Goal: Task Accomplishment & Management: Complete application form

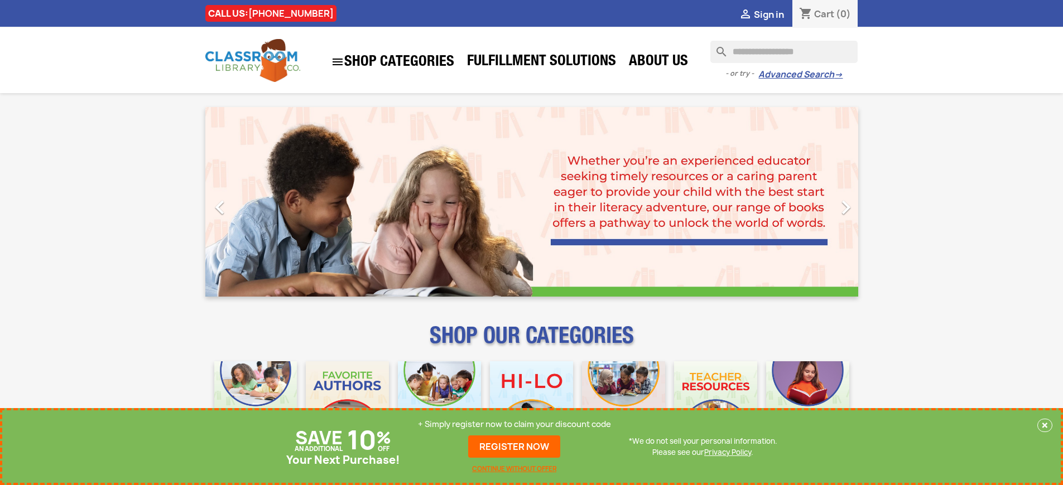
click at [514, 425] on p "+ Simply register now to claim your discount code" at bounding box center [514, 424] width 193 height 11
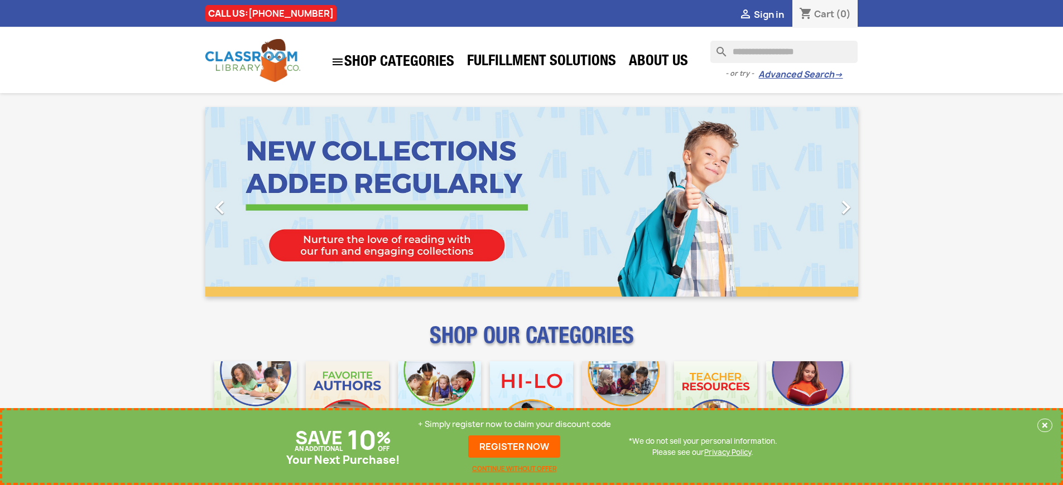
click at [514, 425] on p "+ Simply register now to claim your discount code" at bounding box center [514, 424] width 193 height 11
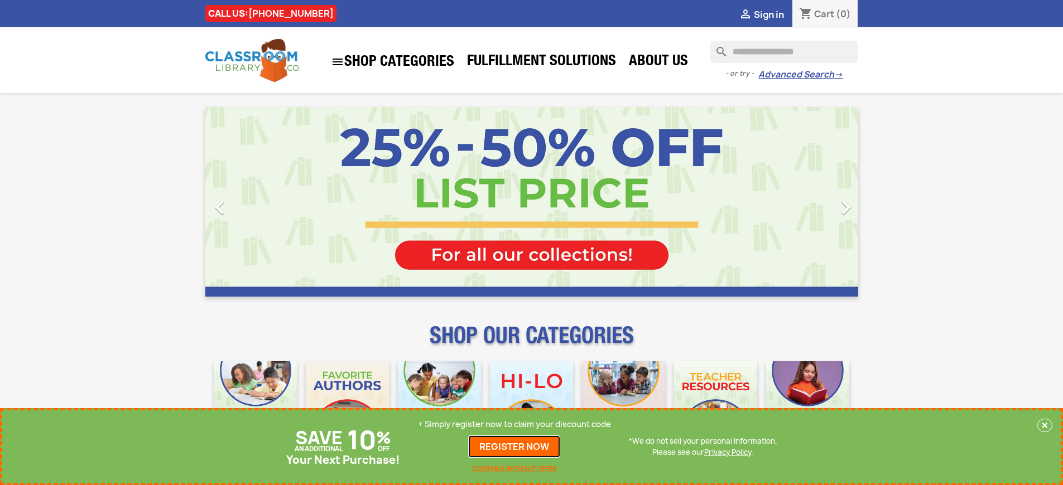
click at [514, 447] on link "REGISTER NOW" at bounding box center [514, 447] width 92 height 22
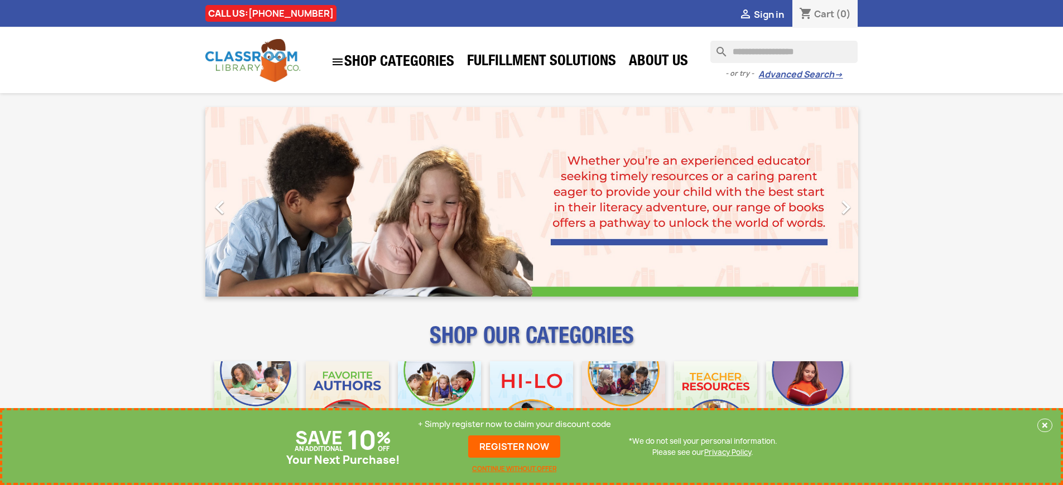
click at [514, 425] on p "+ Simply register now to claim your discount code" at bounding box center [514, 424] width 193 height 11
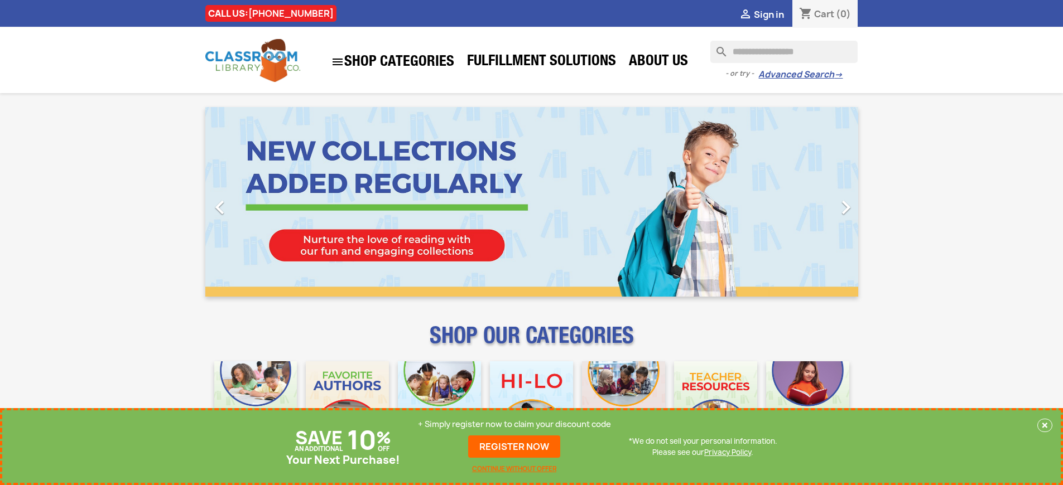
click at [514, 425] on p "+ Simply register now to claim your discount code" at bounding box center [514, 424] width 193 height 11
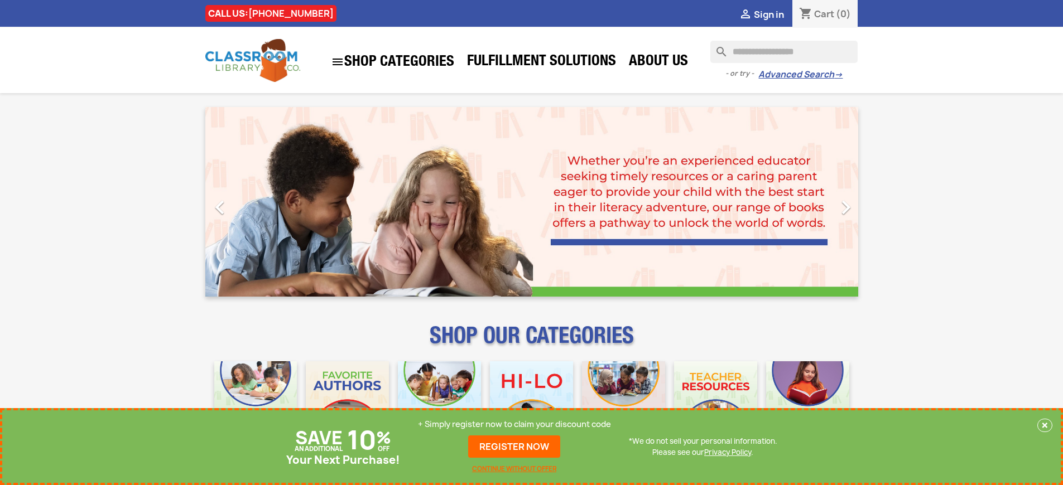
click at [514, 425] on p "+ Simply register now to claim your discount code" at bounding box center [514, 424] width 193 height 11
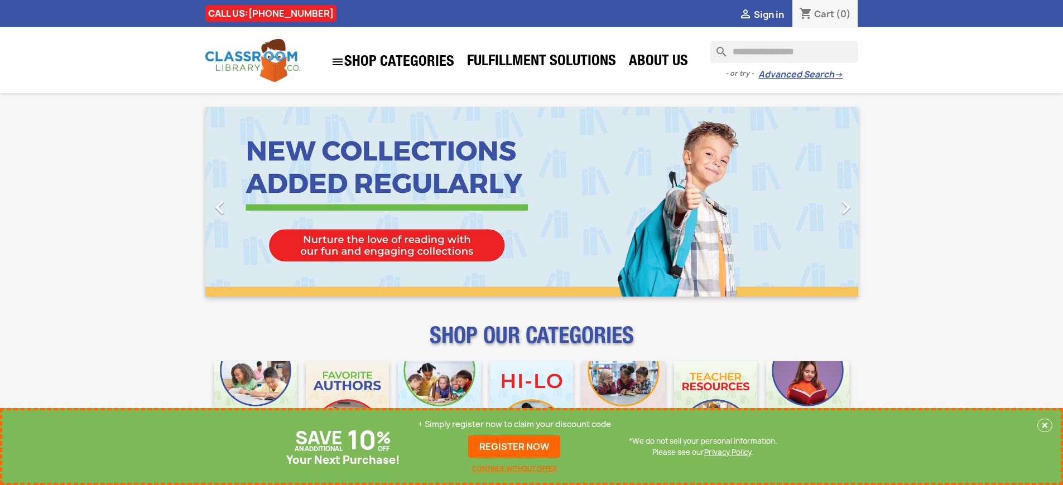
click at [514, 425] on p "+ Simply register now to claim your discount code" at bounding box center [514, 424] width 193 height 11
click at [514, 447] on link "REGISTER NOW" at bounding box center [514, 447] width 92 height 22
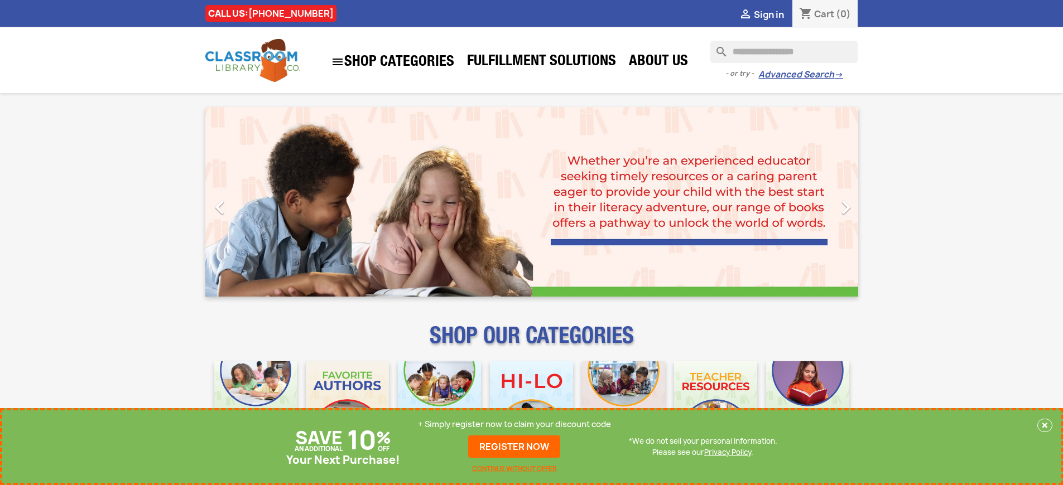
click at [514, 425] on p "+ Simply register now to claim your discount code" at bounding box center [514, 424] width 193 height 11
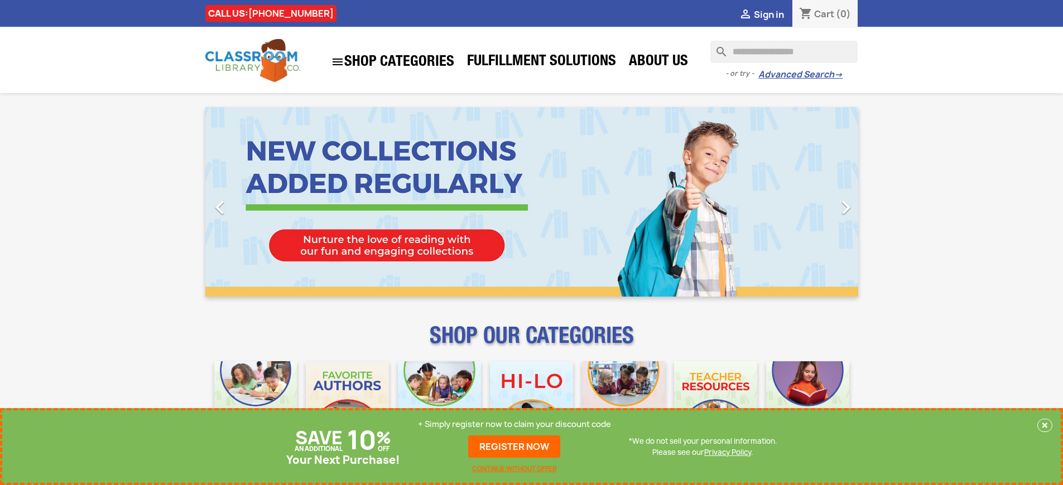
click at [514, 425] on p "+ Simply register now to claim your discount code" at bounding box center [514, 424] width 193 height 11
click at [514, 447] on link "REGISTER NOW" at bounding box center [514, 447] width 92 height 22
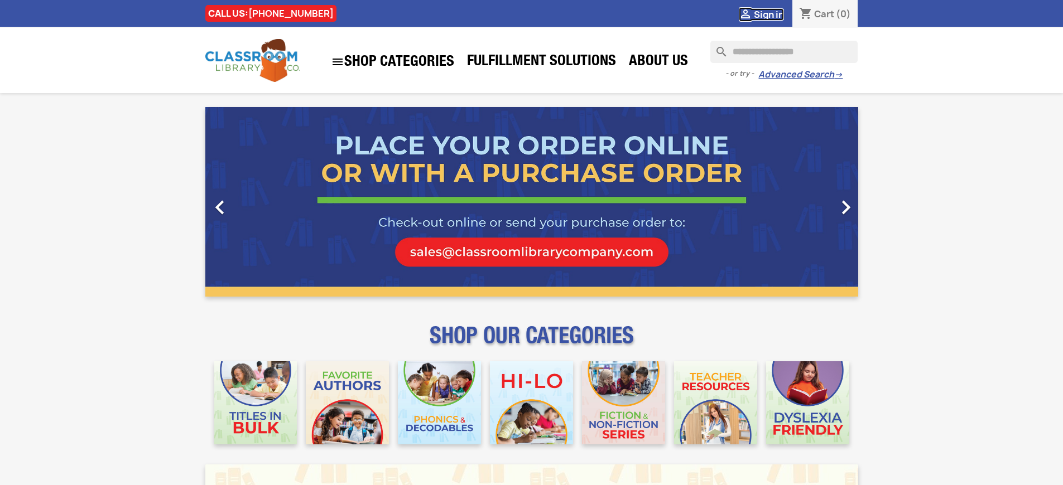
click at [768, 14] on span "Sign in" at bounding box center [769, 14] width 30 height 12
